Goal: Register for event/course

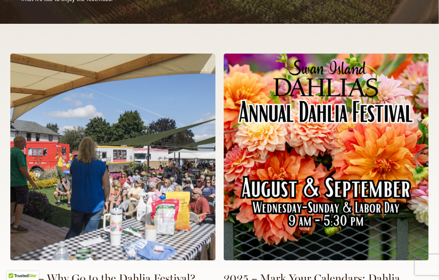
scroll to position [1549, 0]
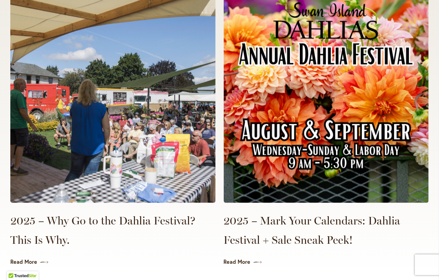
click at [324, 149] on img at bounding box center [326, 99] width 205 height 207
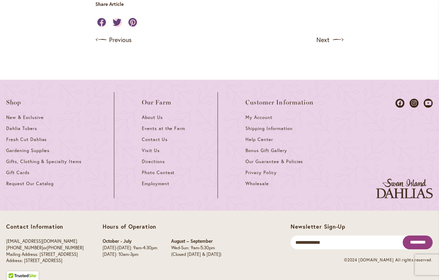
scroll to position [803, 0]
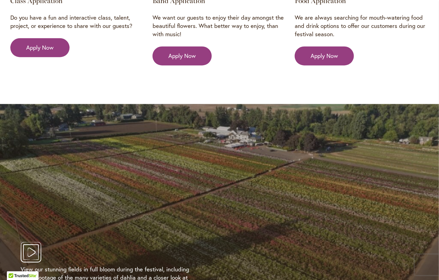
scroll to position [1377, 0]
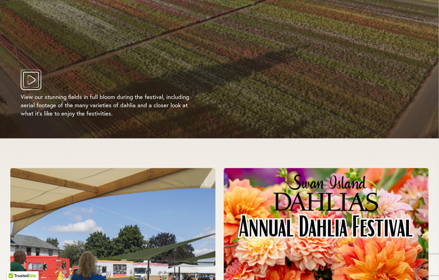
click at [28, 75] on icon "Play Video" at bounding box center [31, 80] width 21 height 21
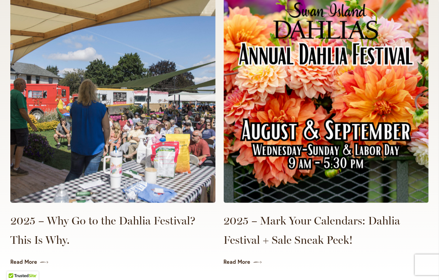
scroll to position [1607, 0]
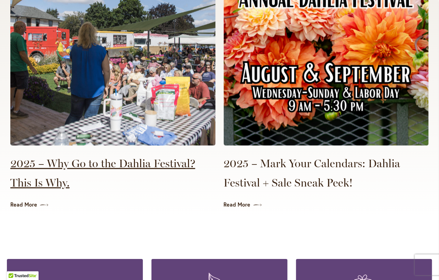
click at [48, 179] on link "2025 – Why Go to the Dahlia Festival? This Is Why." at bounding box center [112, 173] width 205 height 39
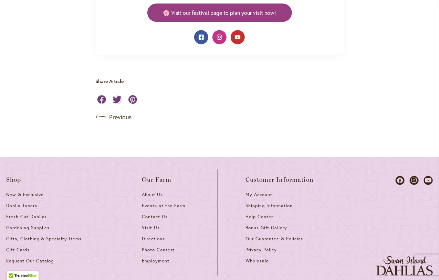
scroll to position [746, 0]
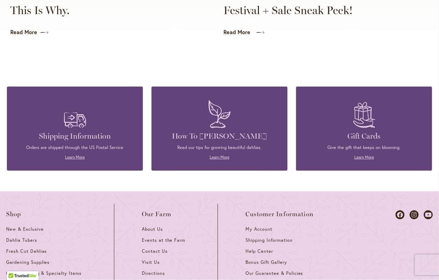
scroll to position [1836, 0]
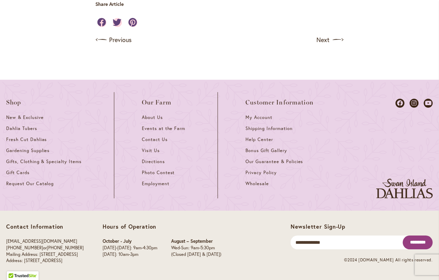
scroll to position [861, 0]
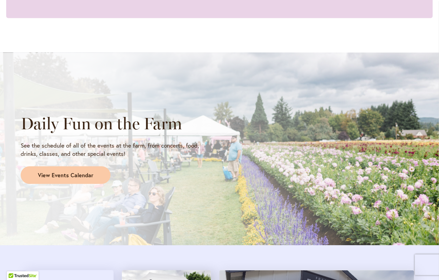
scroll to position [574, 0]
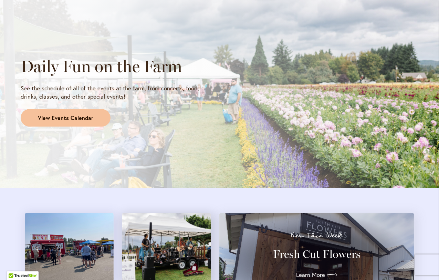
click at [63, 116] on span "View Events Calendar" at bounding box center [65, 118] width 55 height 8
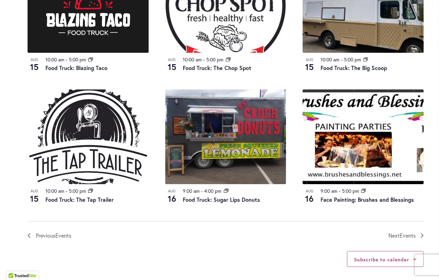
scroll to position [746, 0]
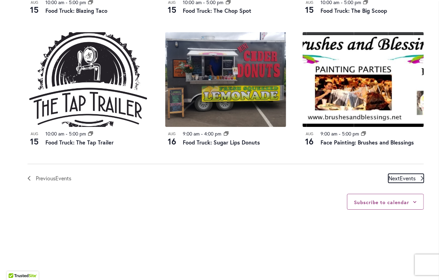
click at [400, 176] on span "Events" at bounding box center [408, 177] width 16 height 7
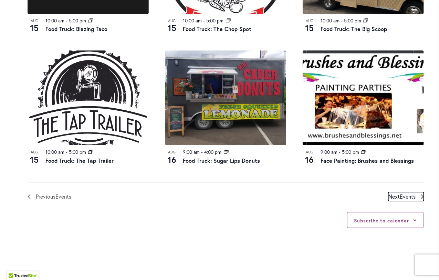
scroll to position [785, 0]
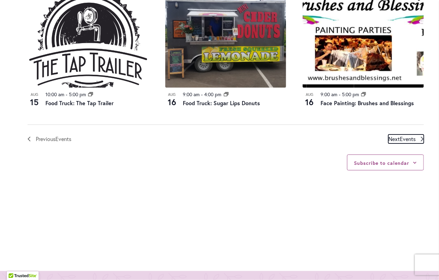
click at [401, 138] on span "Events" at bounding box center [408, 138] width 16 height 7
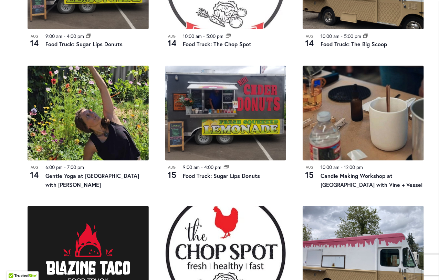
scroll to position [269, 0]
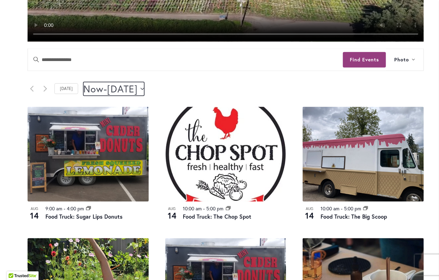
click at [138, 88] on span "[DATE]" at bounding box center [122, 89] width 31 height 14
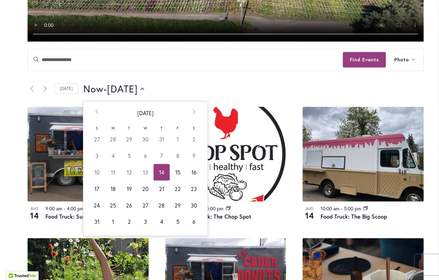
click at [193, 217] on td "6" at bounding box center [194, 221] width 16 height 17
click at [269, 87] on div "Now Now - [DATE] August 16 Select date. ******** Prev [DATE] Next S M T W T F S…" at bounding box center [253, 89] width 341 height 14
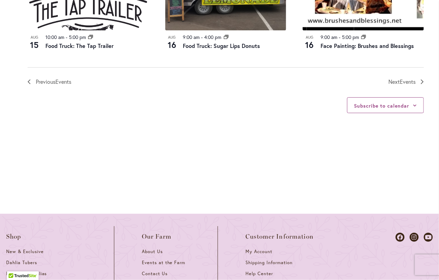
scroll to position [899, 0]
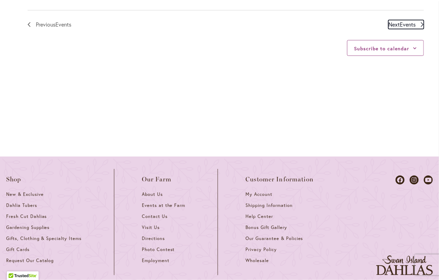
click at [405, 22] on span "Events" at bounding box center [408, 24] width 16 height 7
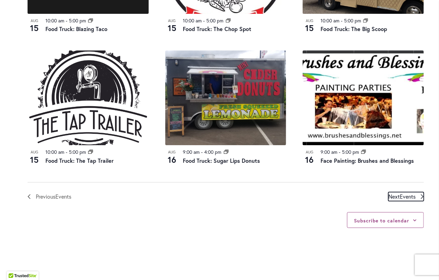
scroll to position [785, 0]
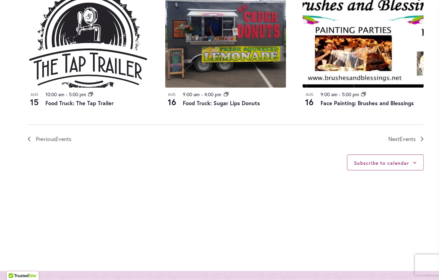
click at [401, 131] on nav "Previous Events [DATE] Next Events" at bounding box center [226, 133] width 396 height 19
click at [401, 136] on span "Events" at bounding box center [408, 138] width 16 height 7
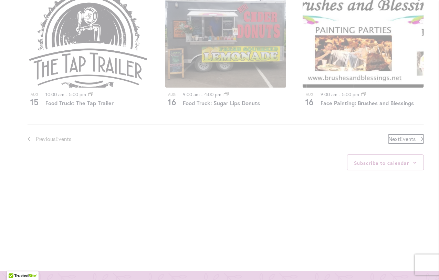
scroll to position [326, 0]
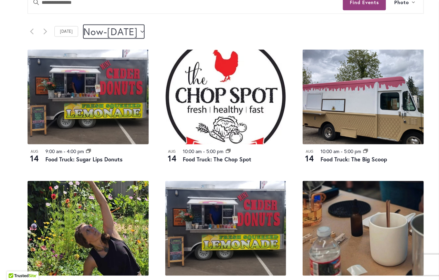
click at [138, 34] on span "[DATE]" at bounding box center [122, 32] width 31 height 14
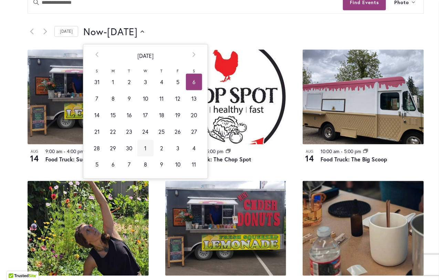
scroll to position [0, 0]
click at [139, 146] on td "1" at bounding box center [145, 148] width 16 height 17
click at [96, 55] on th "Prev" at bounding box center [97, 55] width 16 height 23
click at [110, 82] on td "1" at bounding box center [113, 82] width 16 height 17
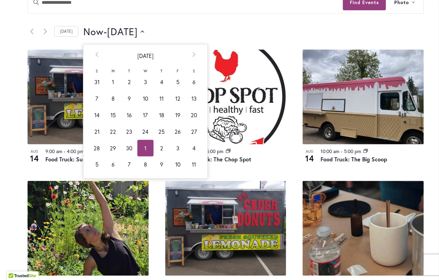
type input "********"
